Goal: Task Accomplishment & Management: Complete application form

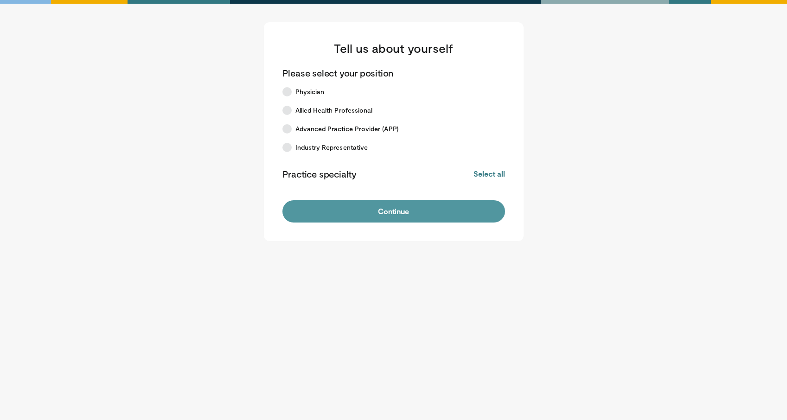
click at [384, 211] on button "Continue" at bounding box center [394, 211] width 223 height 22
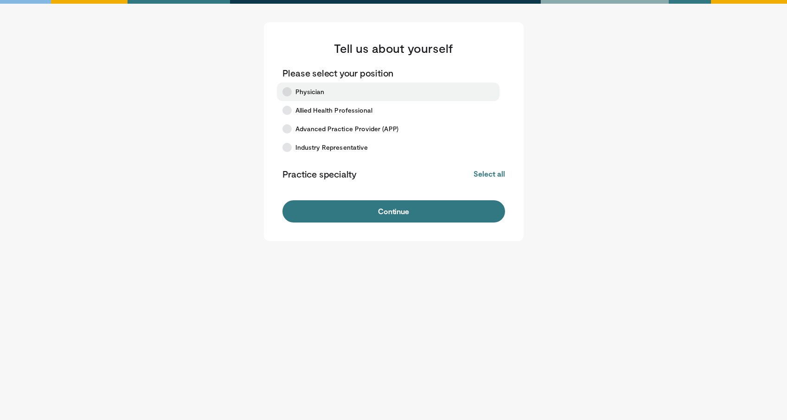
click at [290, 96] on icon at bounding box center [287, 91] width 9 height 9
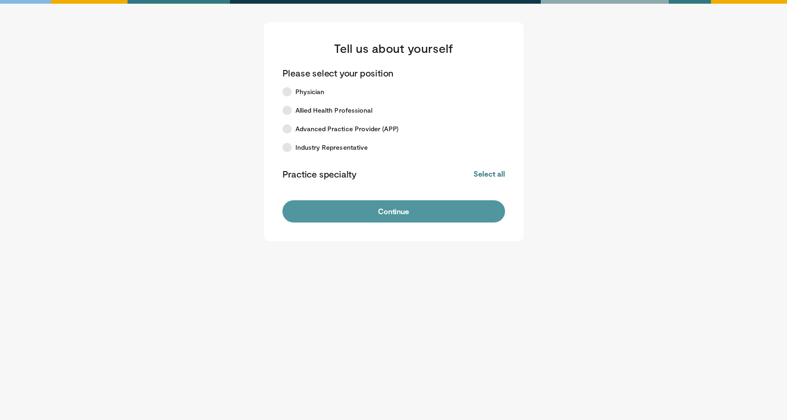
click at [349, 209] on button "Continue" at bounding box center [394, 211] width 223 height 22
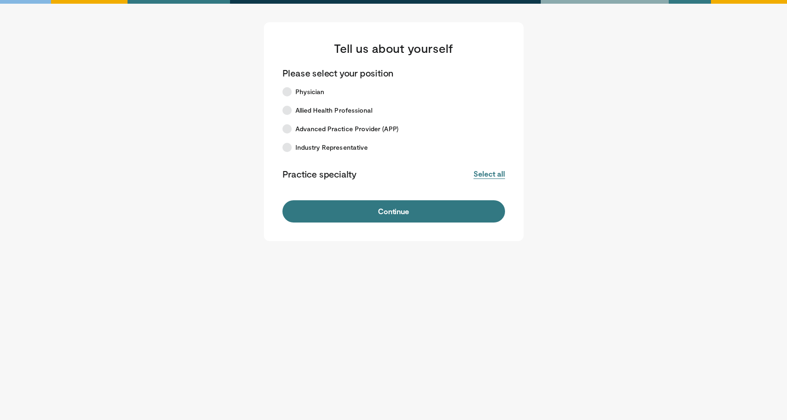
click at [485, 174] on button "Select all" at bounding box center [489, 174] width 31 height 10
click at [489, 174] on button "Deselect all" at bounding box center [484, 174] width 39 height 10
click at [290, 95] on label "Physician" at bounding box center [388, 92] width 223 height 19
click at [287, 110] on icon at bounding box center [287, 110] width 9 height 9
click at [286, 93] on icon at bounding box center [287, 91] width 9 height 9
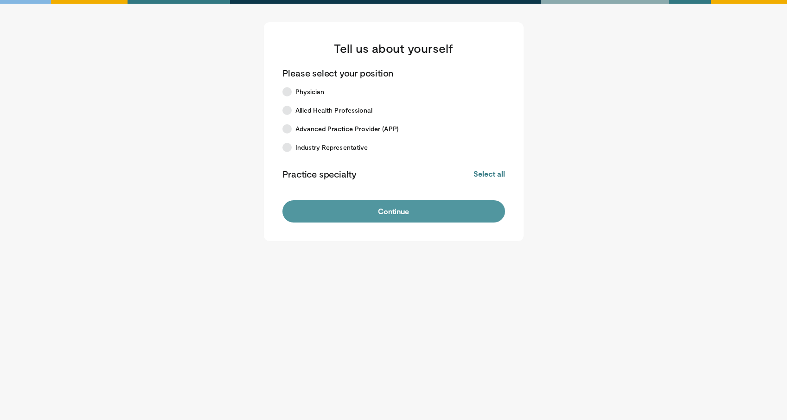
click at [381, 216] on button "Continue" at bounding box center [394, 211] width 223 height 22
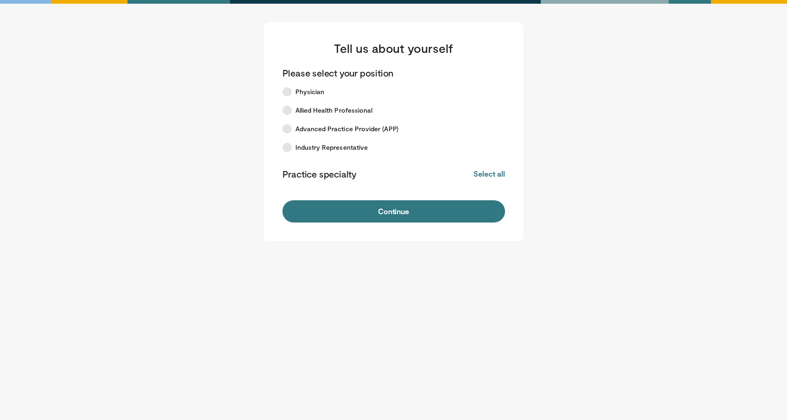
click at [381, 216] on button "Continue" at bounding box center [394, 211] width 223 height 22
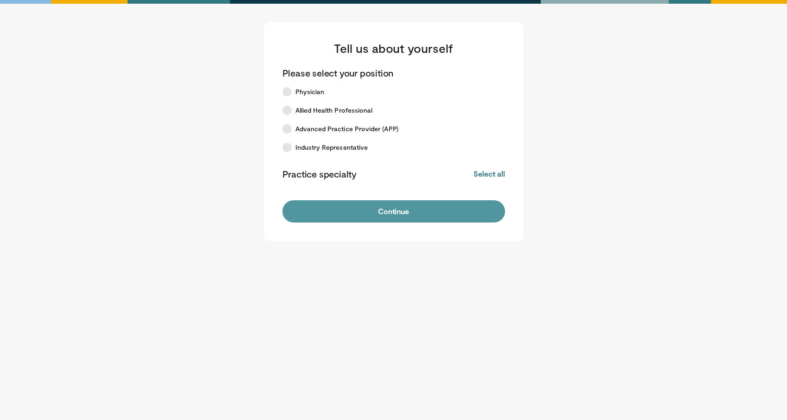
click at [348, 208] on button "Continue" at bounding box center [394, 211] width 223 height 22
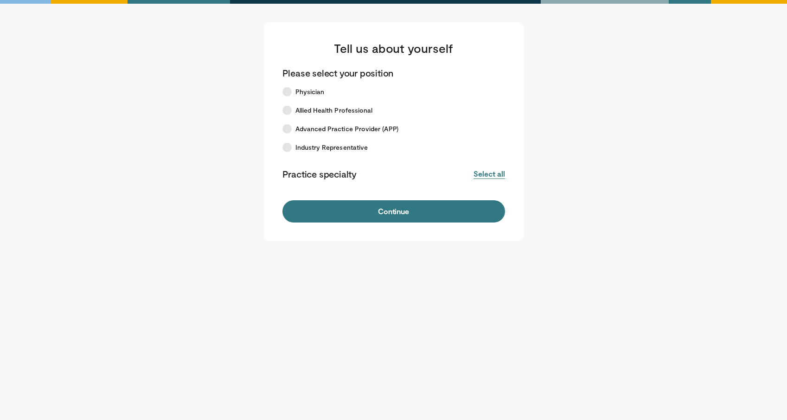
click at [488, 174] on button "Select all" at bounding box center [489, 174] width 31 height 10
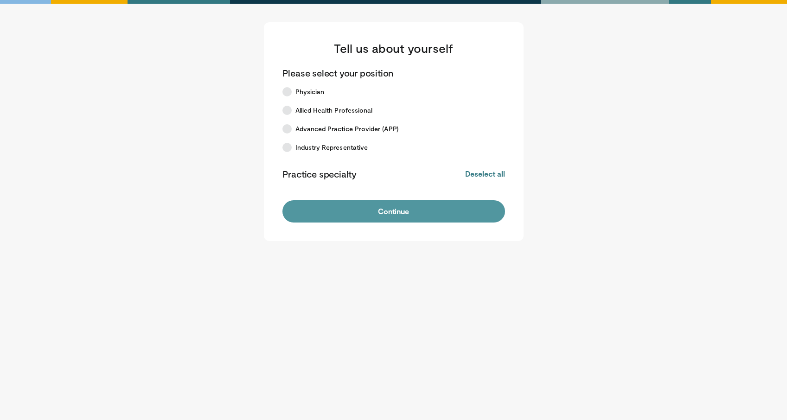
click at [395, 213] on button "Continue" at bounding box center [394, 211] width 223 height 22
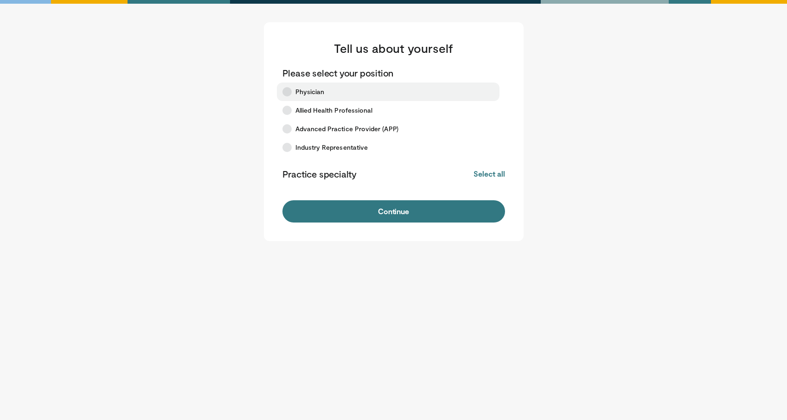
click at [286, 92] on icon at bounding box center [287, 91] width 9 height 9
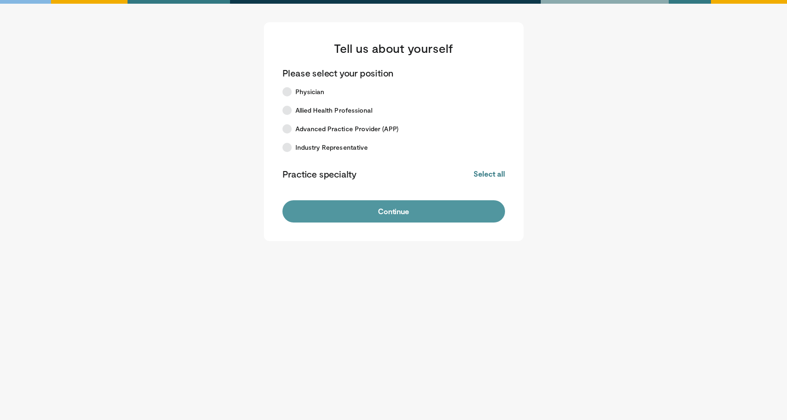
click at [372, 211] on button "Continue" at bounding box center [394, 211] width 223 height 22
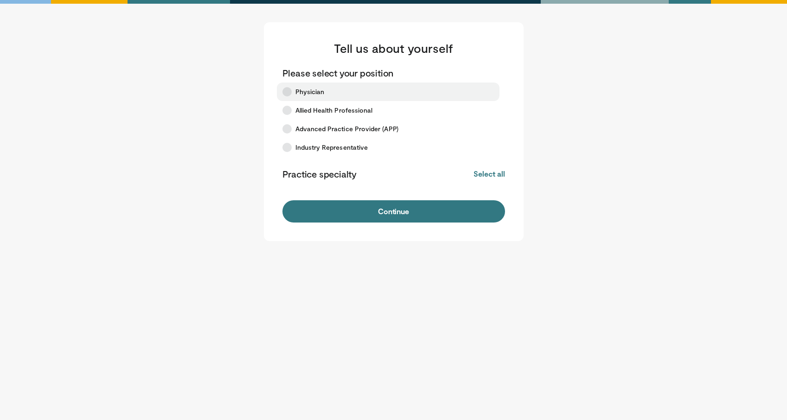
click at [290, 96] on label "Physician" at bounding box center [388, 92] width 223 height 19
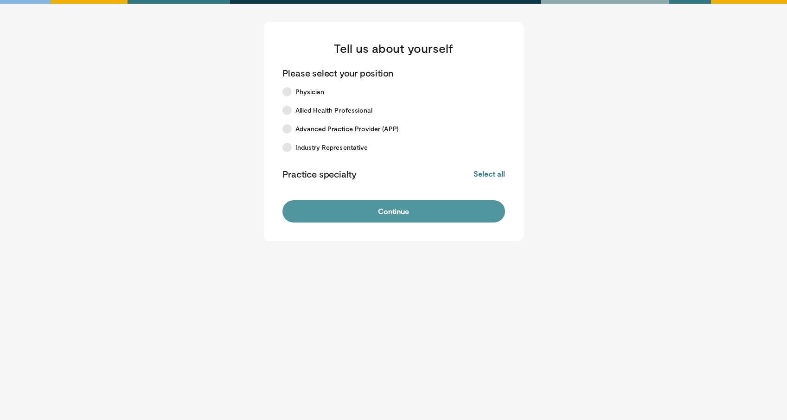
click at [370, 214] on button "Continue" at bounding box center [394, 211] width 223 height 22
